Goal: Task Accomplishment & Management: Use online tool/utility

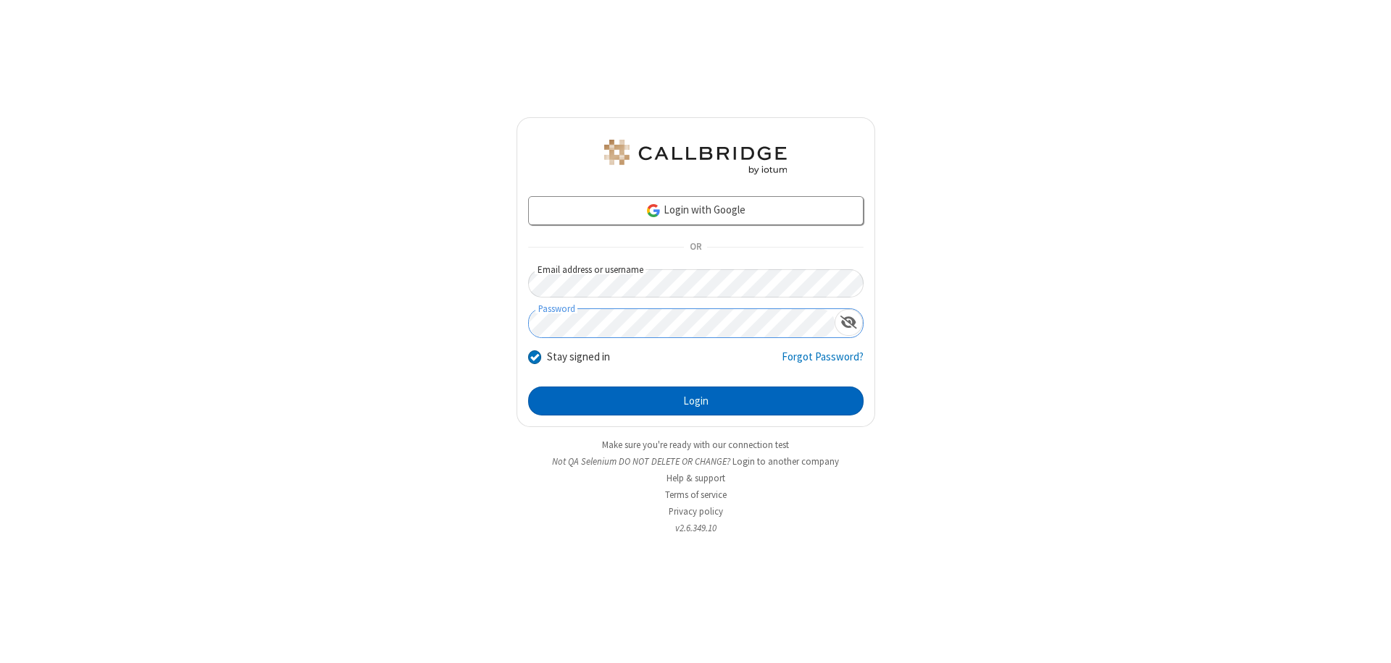
click at [695, 401] on button "Login" at bounding box center [695, 401] width 335 height 29
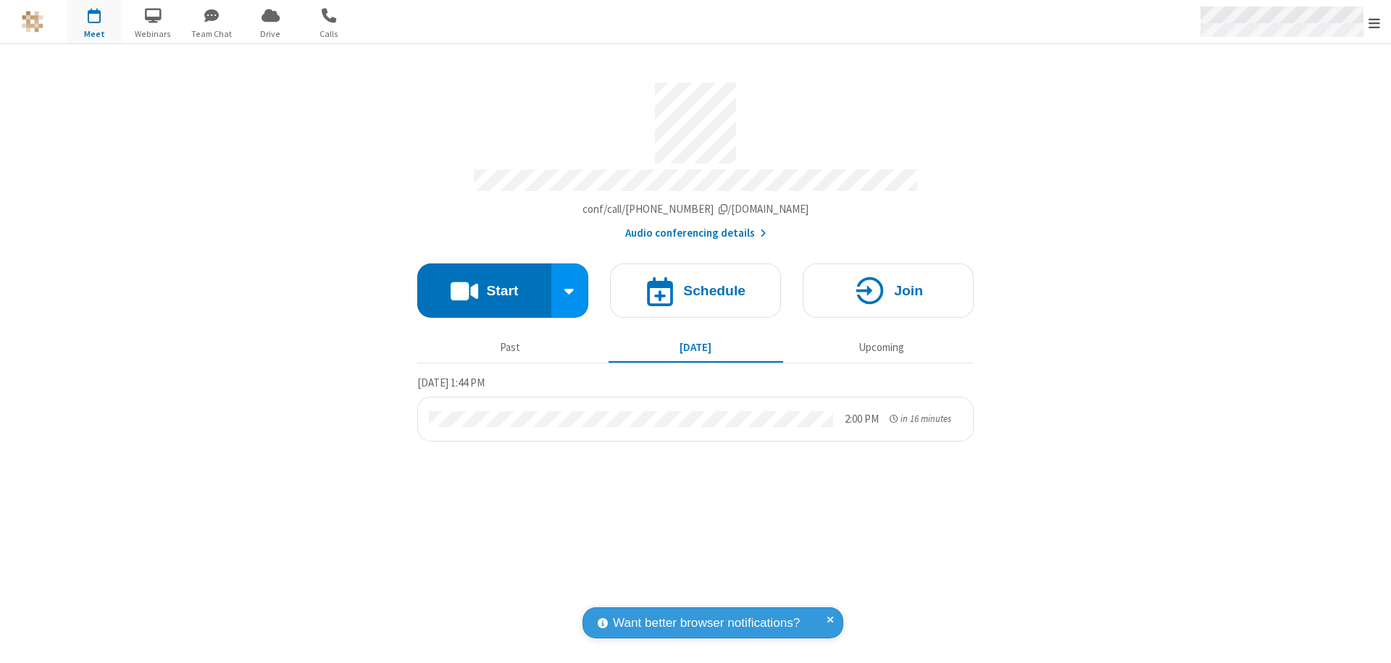
click at [1374, 22] on span "Open menu" at bounding box center [1374, 23] width 12 height 14
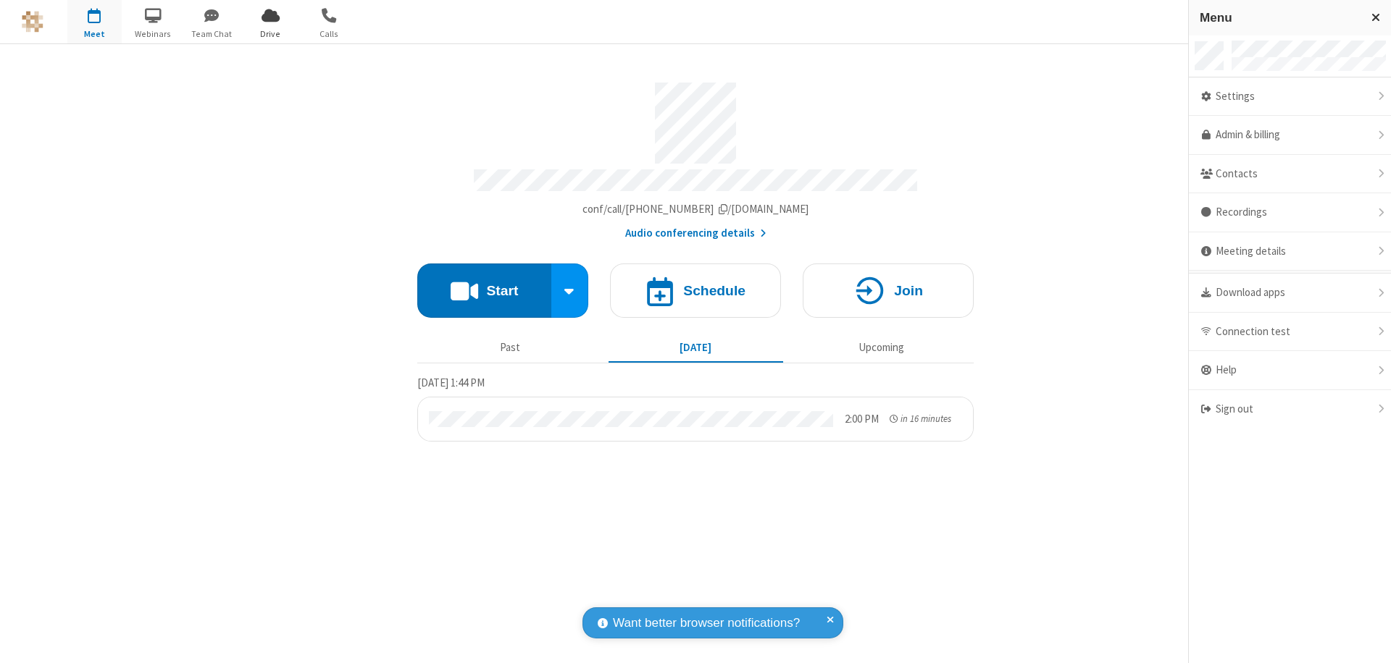
click at [270, 33] on span "Drive" at bounding box center [270, 34] width 54 height 13
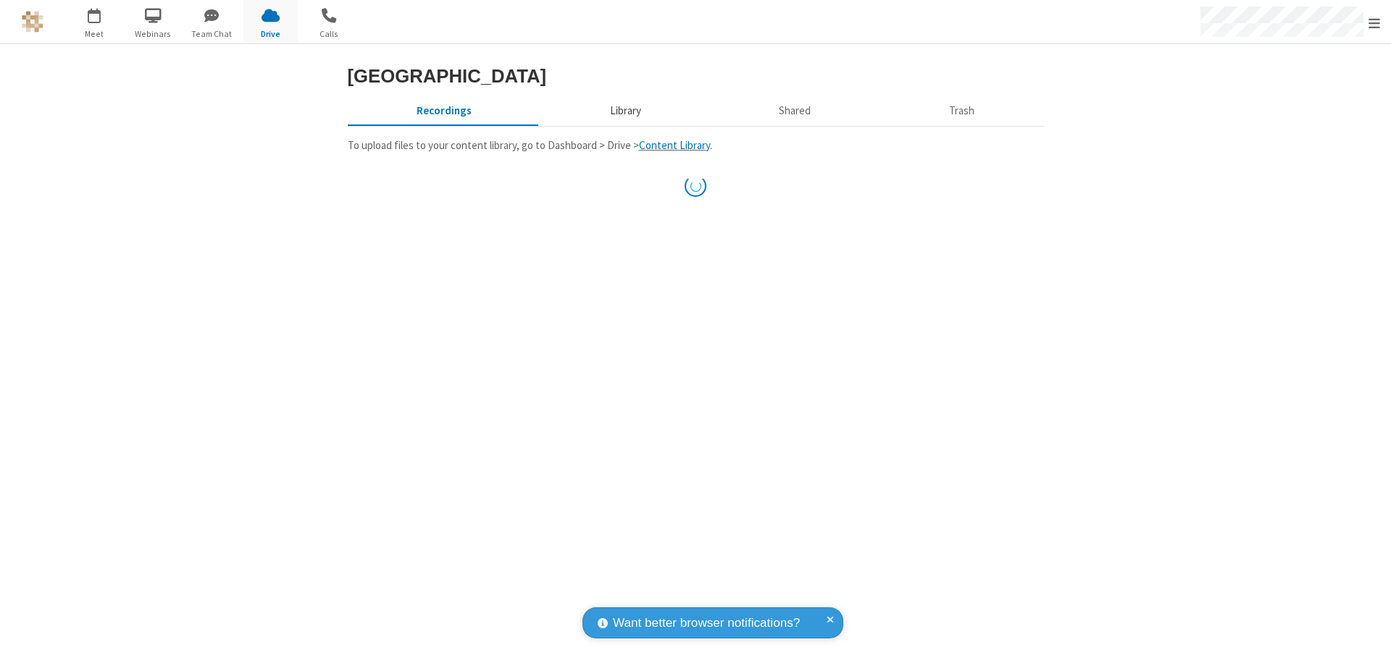
click at [623, 125] on button "Library" at bounding box center [624, 111] width 169 height 28
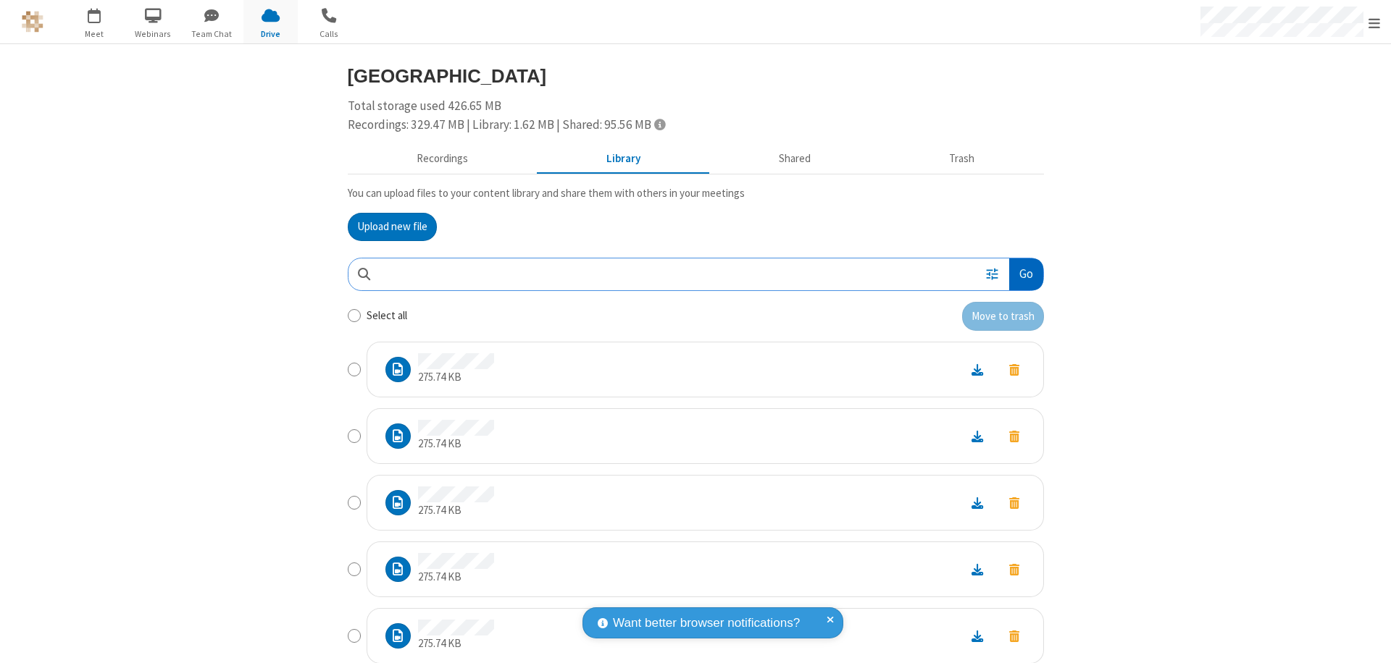
click at [1020, 274] on button "Go" at bounding box center [1025, 275] width 33 height 33
click at [392, 227] on button "Upload new file" at bounding box center [392, 227] width 89 height 29
